Goal: Book appointment/travel/reservation

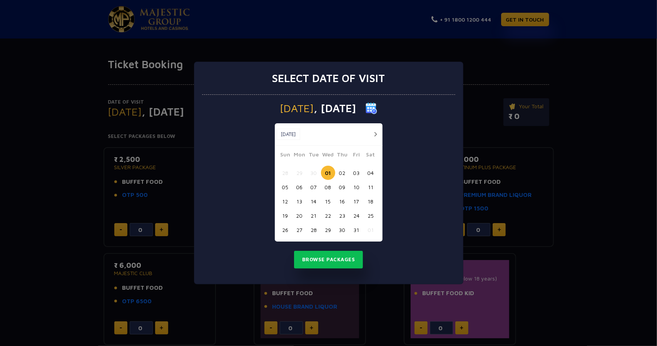
click at [375, 138] on button "button" at bounding box center [376, 134] width 10 height 10
click at [375, 138] on div "Oct, 2025 Oct, 2025 Sun Mon Tue Wed Thu Fri Sat 28 29 30 01 02 03 04 05 06 07 0…" at bounding box center [329, 182] width 108 height 118
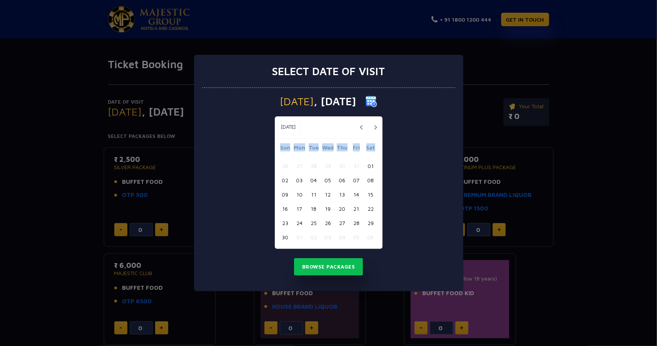
click at [375, 138] on div "Nov, 2025 Nov, 2025 Sun Mon Tue Wed Thu Fri Sat 26 27 28 29 30 31 01 02 03 04 0…" at bounding box center [329, 182] width 108 height 132
click at [376, 129] on button "button" at bounding box center [376, 127] width 10 height 10
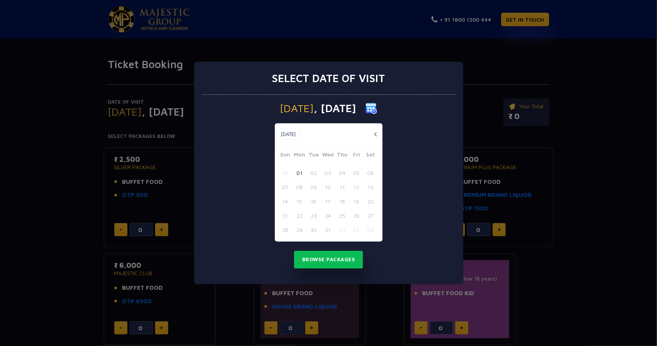
click at [376, 129] on div "Dec, 2025 Dec, 2025" at bounding box center [329, 134] width 108 height 22
click at [379, 136] on button "button" at bounding box center [376, 134] width 10 height 10
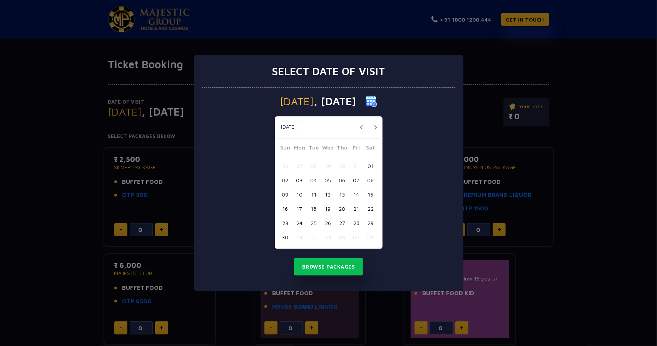
click at [356, 209] on button "21" at bounding box center [356, 208] width 14 height 14
click at [334, 261] on button "Browse Packages" at bounding box center [328, 267] width 69 height 18
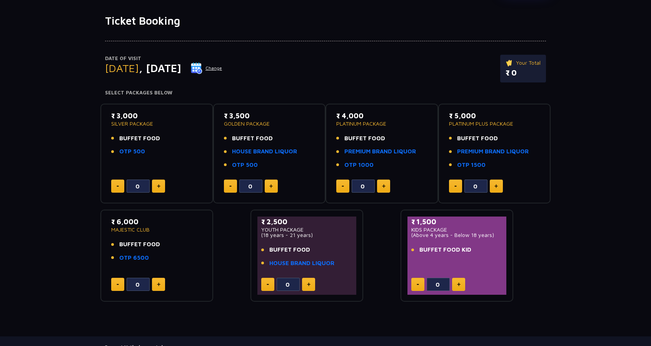
scroll to position [44, 0]
click at [159, 185] on img at bounding box center [158, 186] width 3 height 4
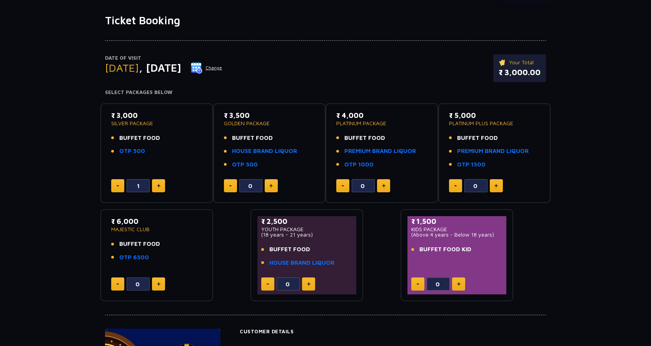
click at [108, 184] on div "₹ 3,000 SILVER PACKAGE BUFFET FOOD OTP 500 1" at bounding box center [156, 153] width 99 height 86
click at [112, 186] on button at bounding box center [117, 185] width 13 height 13
type input "0"
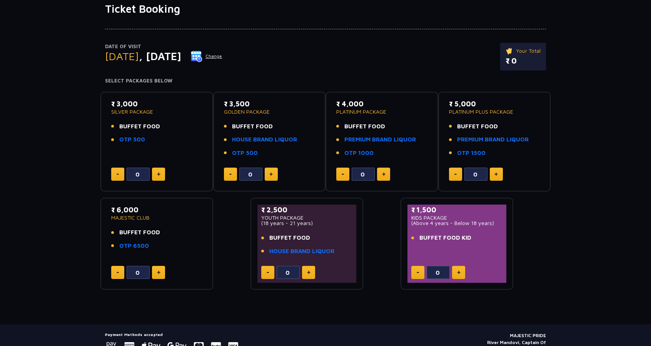
scroll to position [53, 0]
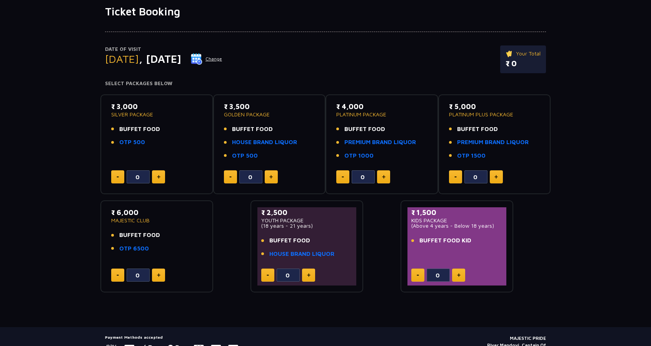
click at [274, 180] on button at bounding box center [271, 176] width 13 height 13
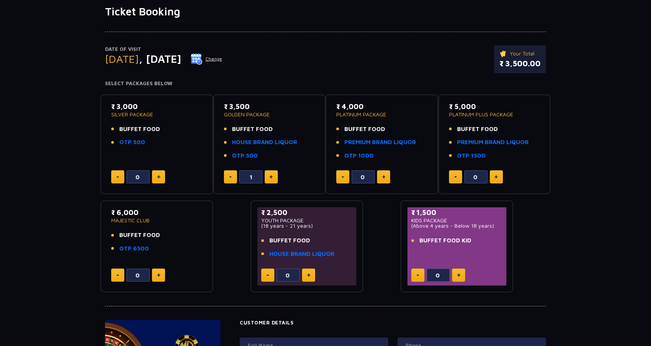
click at [228, 176] on button at bounding box center [230, 176] width 13 height 13
type input "0"
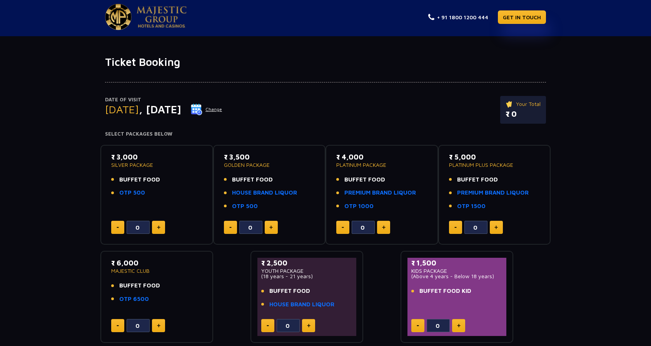
scroll to position [0, 0]
